Goal: Task Accomplishment & Management: Use online tool/utility

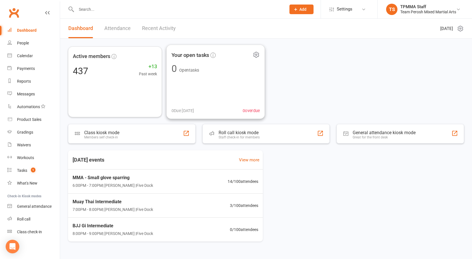
scroll to position [1, 0]
click at [30, 218] on div "Roll call" at bounding box center [23, 218] width 13 height 5
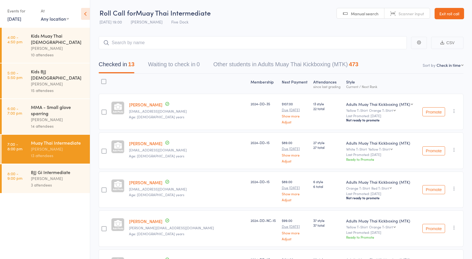
click at [42, 104] on div "MMA - Small glove sparring" at bounding box center [58, 110] width 54 height 12
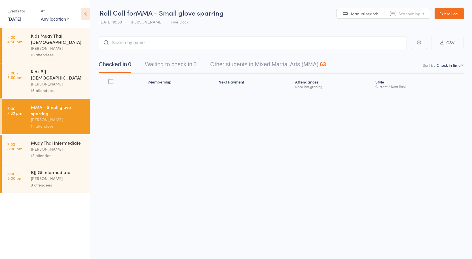
click at [49, 146] on div "[PERSON_NAME]" at bounding box center [58, 149] width 54 height 7
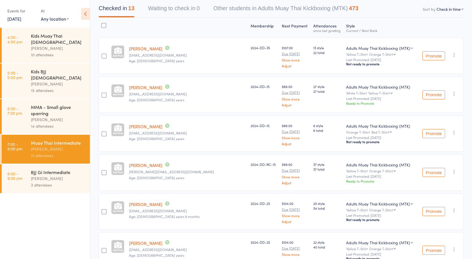
scroll to position [57, 0]
click at [454, 57] on icon "button" at bounding box center [454, 55] width 6 height 6
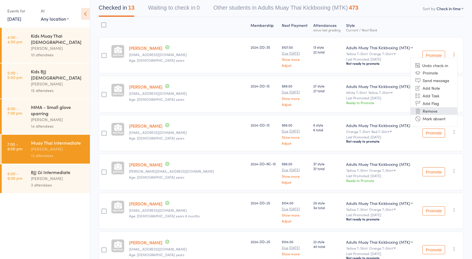
click at [433, 111] on li "Remove" at bounding box center [433, 111] width 47 height 8
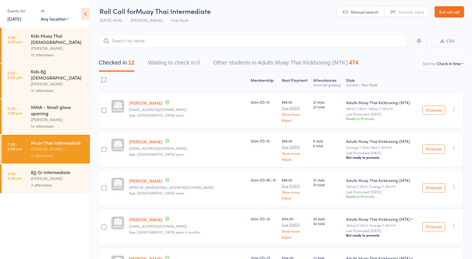
scroll to position [0, 0]
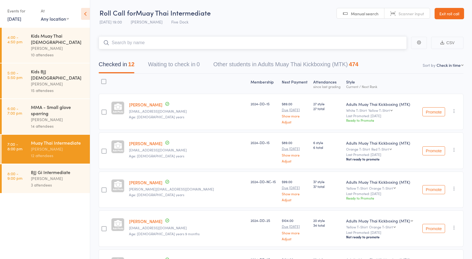
click at [174, 37] on input "search" at bounding box center [253, 42] width 308 height 13
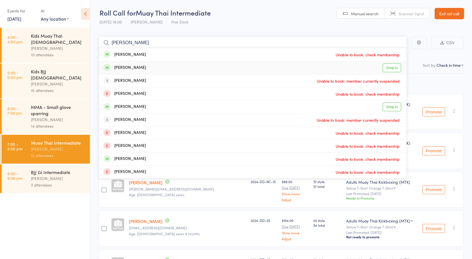
type input "[PERSON_NAME]"
click at [391, 69] on link "Drop in" at bounding box center [391, 67] width 18 height 9
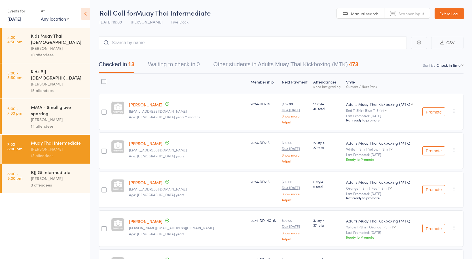
click at [58, 169] on div "BJJ Gi Intermediate" at bounding box center [58, 172] width 54 height 6
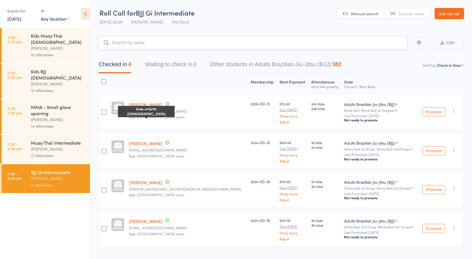
scroll to position [12, 0]
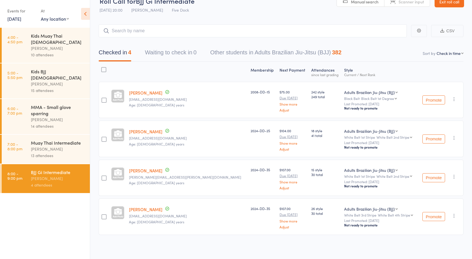
click at [52, 104] on div "MMA - Small glove sparring" at bounding box center [58, 110] width 54 height 12
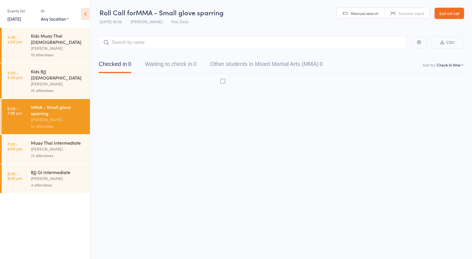
scroll to position [0, 0]
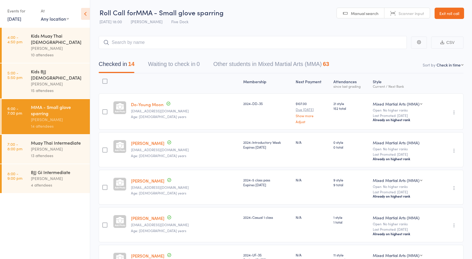
click at [59, 140] on div "Muay Thai Intermediate" at bounding box center [58, 143] width 54 height 6
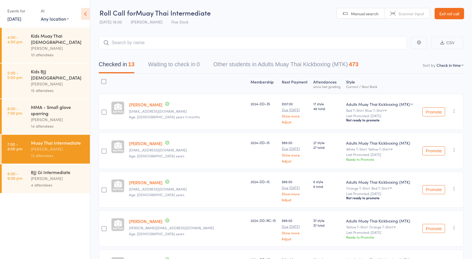
click at [64, 175] on div "[PERSON_NAME]" at bounding box center [58, 178] width 54 height 7
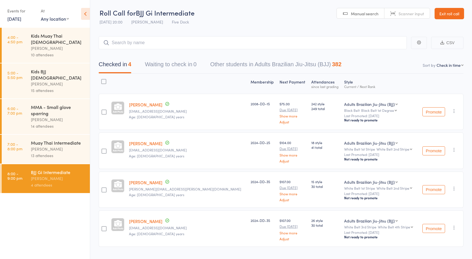
click at [71, 152] on div "13 attendees" at bounding box center [58, 155] width 54 height 7
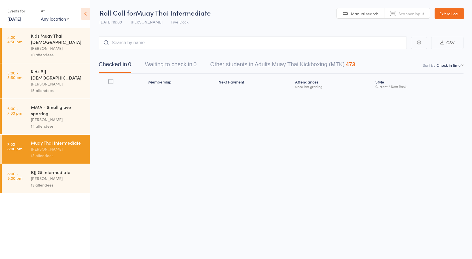
click at [47, 175] on div "[PERSON_NAME]" at bounding box center [58, 178] width 54 height 7
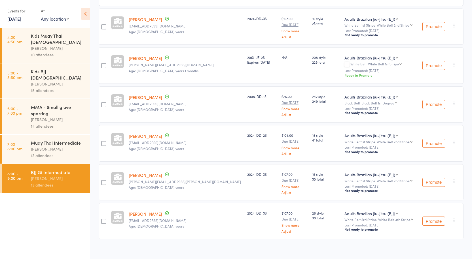
scroll to position [352, 0]
click at [455, 139] on icon "button" at bounding box center [454, 142] width 6 height 6
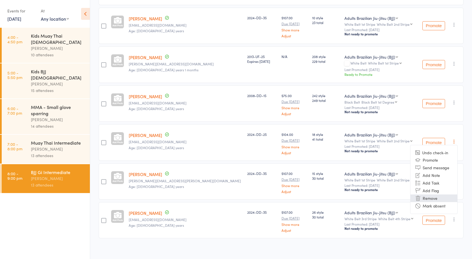
click at [431, 195] on li "Remove" at bounding box center [433, 199] width 47 height 8
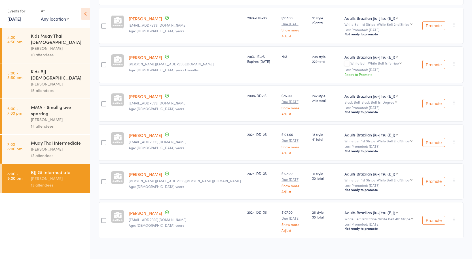
scroll to position [313, 0]
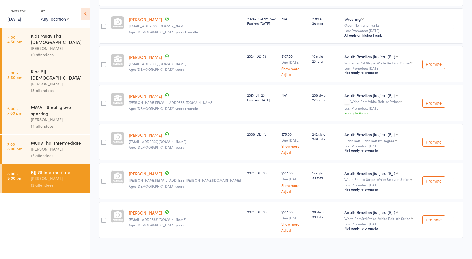
click at [43, 140] on div "Muay Thai Intermediate" at bounding box center [58, 143] width 54 height 6
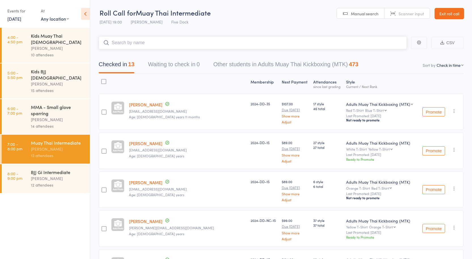
click at [136, 46] on input "search" at bounding box center [253, 42] width 308 height 13
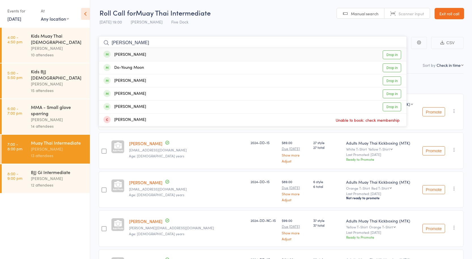
type input "[PERSON_NAME]"
click at [383, 54] on link "Drop in" at bounding box center [391, 54] width 18 height 9
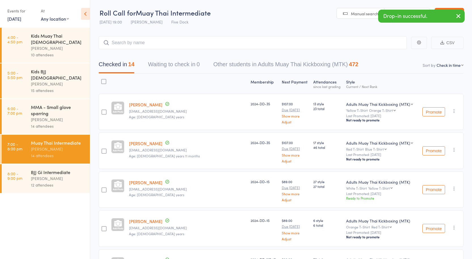
click at [61, 169] on div "BJJ Gi Intermediate" at bounding box center [58, 172] width 54 height 6
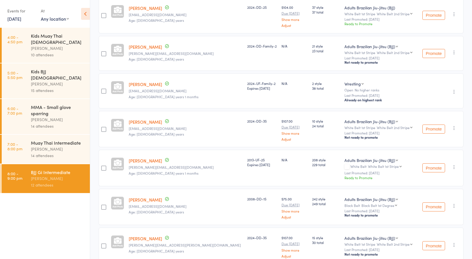
scroll to position [255, 0]
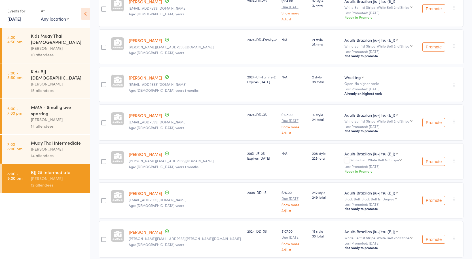
click at [456, 120] on icon "button" at bounding box center [454, 122] width 6 height 6
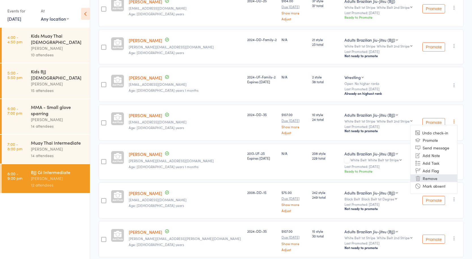
click at [431, 175] on li "Remove" at bounding box center [433, 178] width 47 height 8
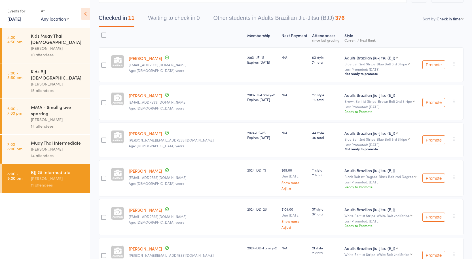
scroll to position [0, 0]
